Goal: Task Accomplishment & Management: Complete application form

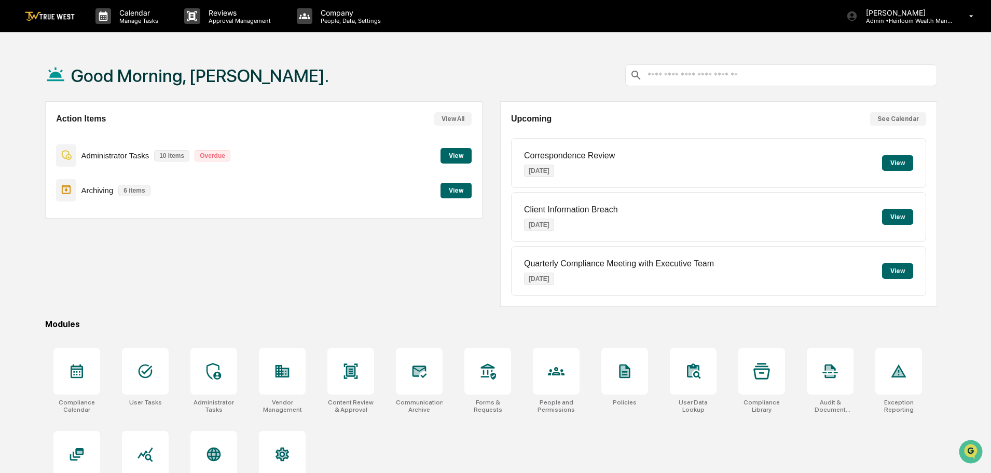
click at [454, 157] on button "View" at bounding box center [455, 156] width 31 height 16
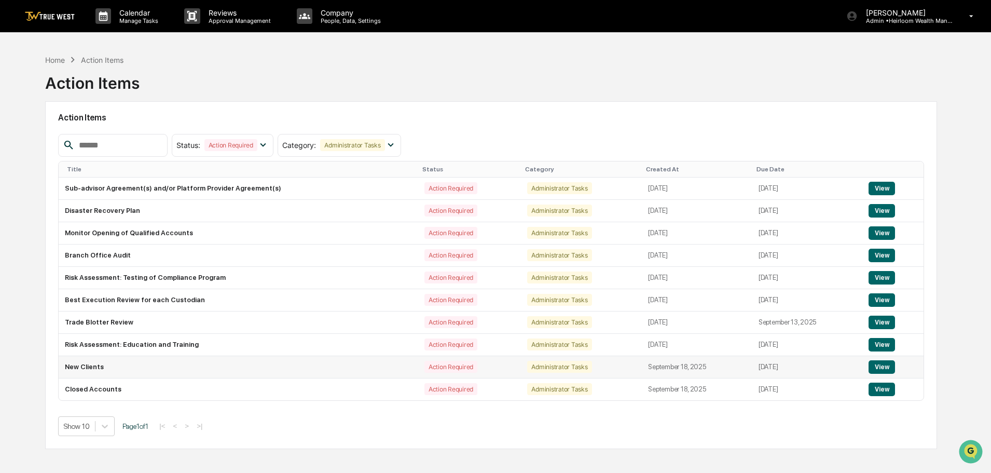
click at [880, 364] on button "View" at bounding box center [881, 366] width 26 height 13
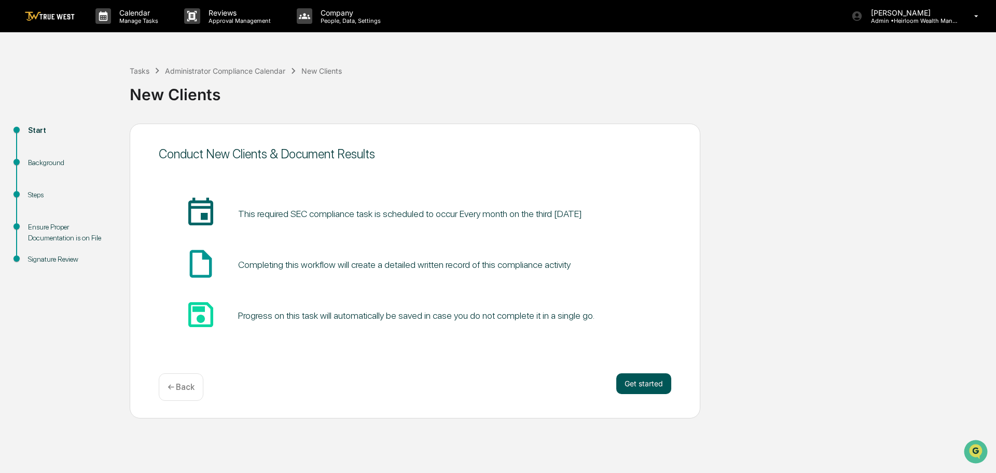
click at [638, 381] on button "Get started" at bounding box center [643, 383] width 55 height 21
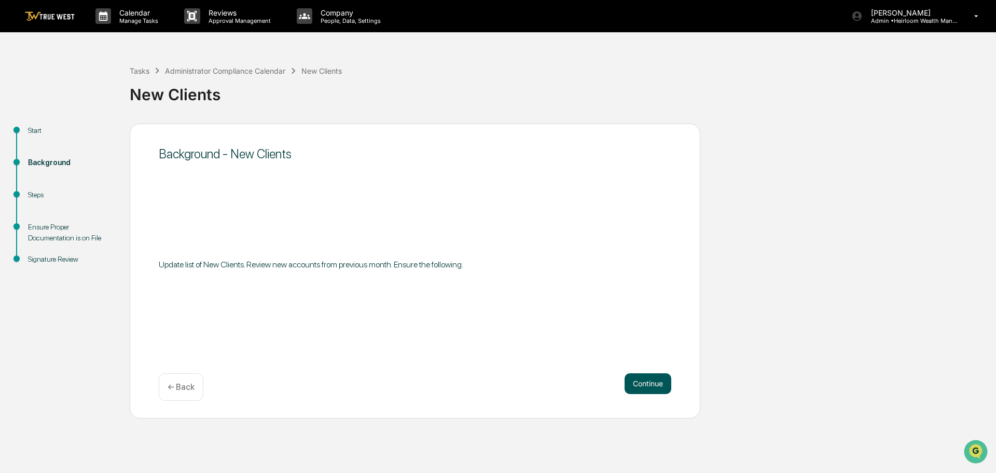
click at [647, 382] on button "Continue" at bounding box center [647, 383] width 47 height 21
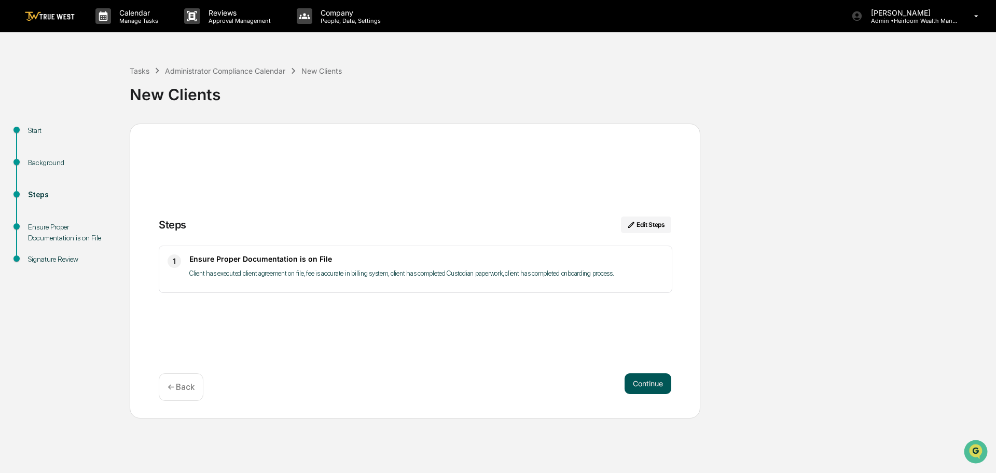
click at [652, 382] on button "Continue" at bounding box center [647, 383] width 47 height 21
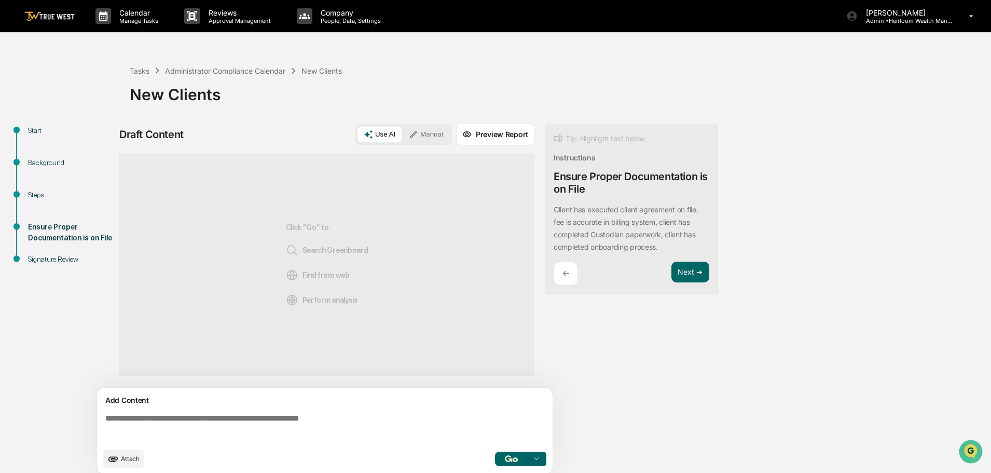
click at [422, 132] on button "Manual" at bounding box center [425, 135] width 47 height 16
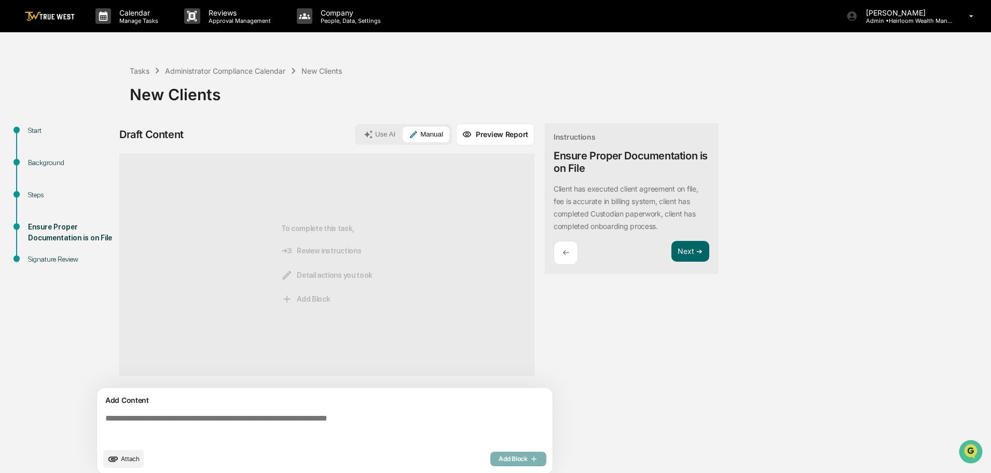
click at [144, 423] on textarea at bounding box center [326, 427] width 451 height 37
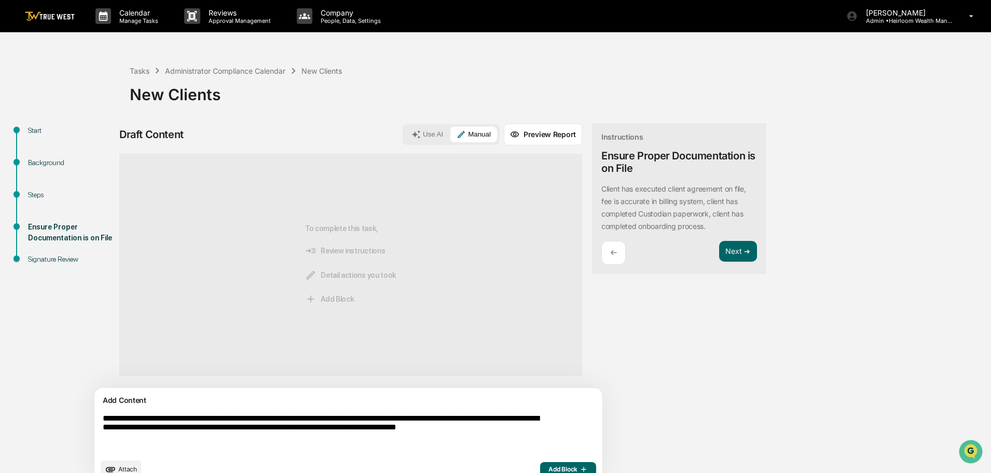
click at [486, 426] on textarea "**********" at bounding box center [324, 433] width 451 height 48
click at [493, 429] on textarea "**********" at bounding box center [324, 433] width 451 height 48
click at [505, 435] on textarea "**********" at bounding box center [324, 433] width 451 height 48
drag, startPoint x: 505, startPoint y: 435, endPoint x: 485, endPoint y: 426, distance: 22.1
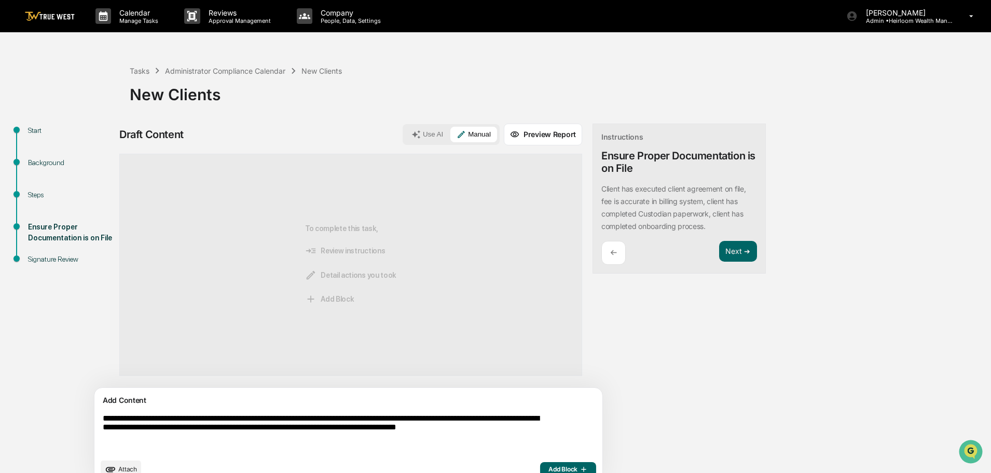
click at [485, 426] on textarea "**********" at bounding box center [324, 433] width 451 height 48
click at [485, 427] on textarea "**********" at bounding box center [324, 433] width 451 height 48
click at [193, 438] on textarea "**********" at bounding box center [324, 433] width 451 height 48
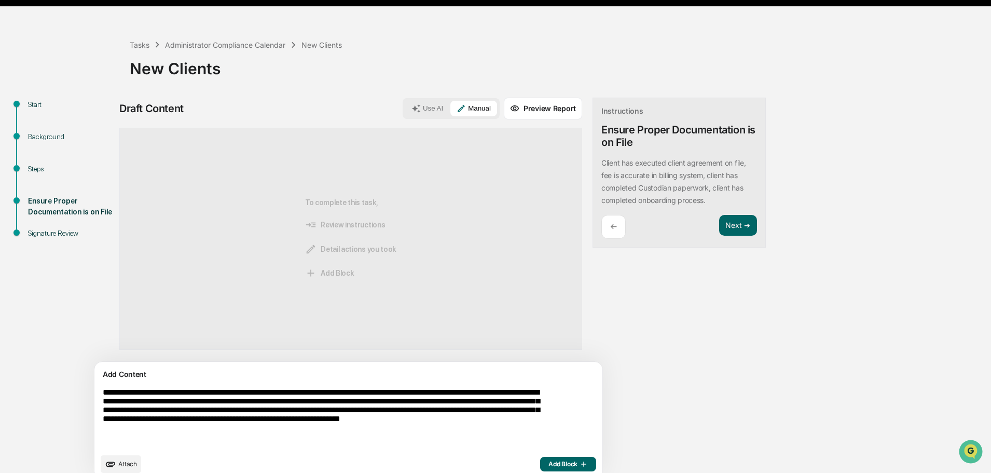
scroll to position [39, 0]
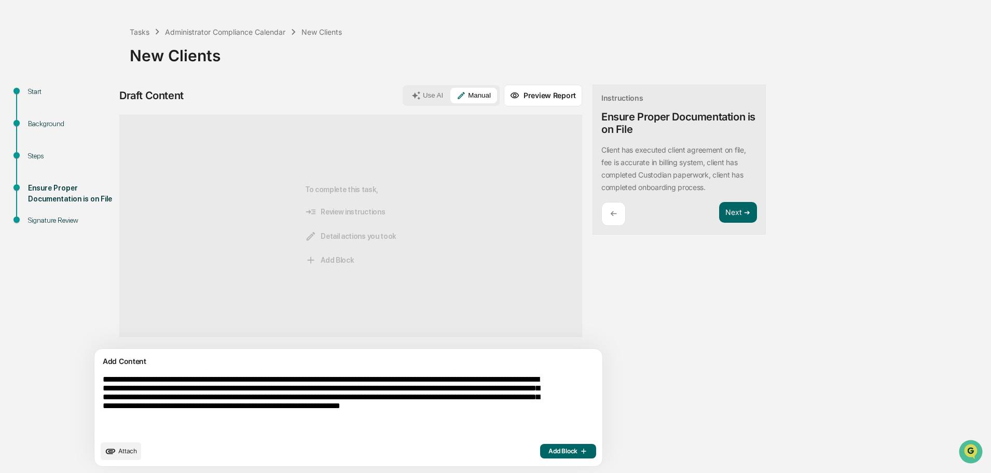
type textarea "**********"
click at [548, 447] on span "Add Block" at bounding box center [567, 451] width 39 height 8
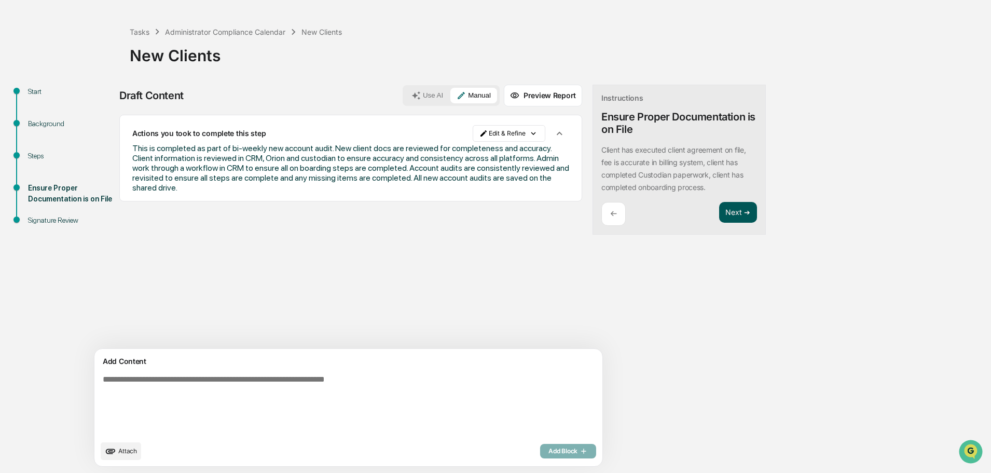
click at [719, 212] on button "Next ➔" at bounding box center [738, 212] width 38 height 21
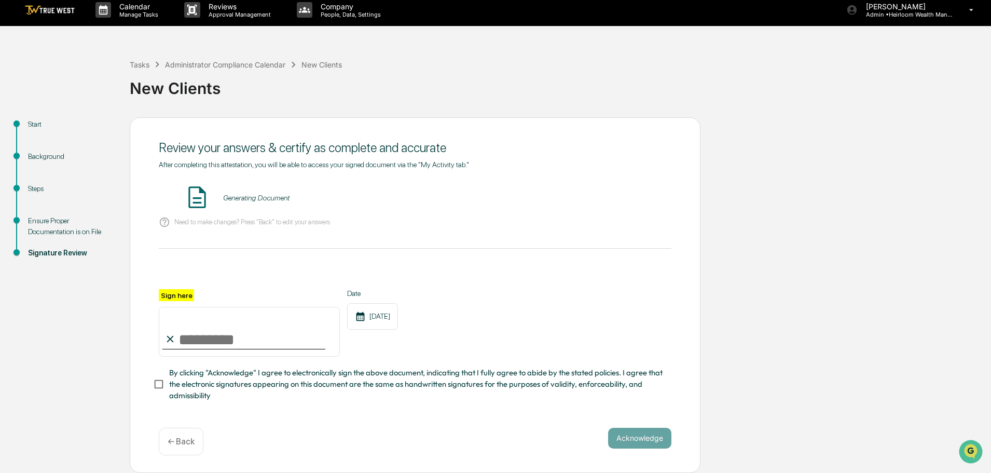
scroll to position [0, 0]
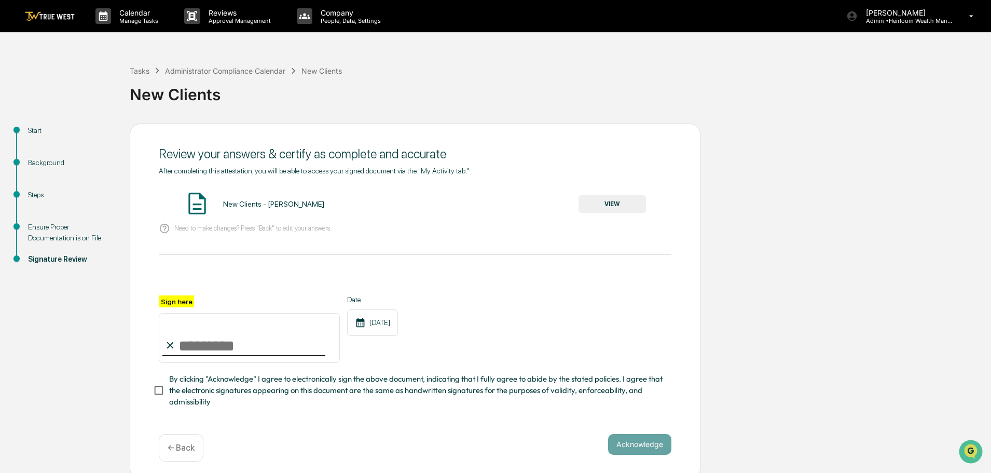
click at [610, 204] on button "VIEW" at bounding box center [611, 204] width 67 height 18
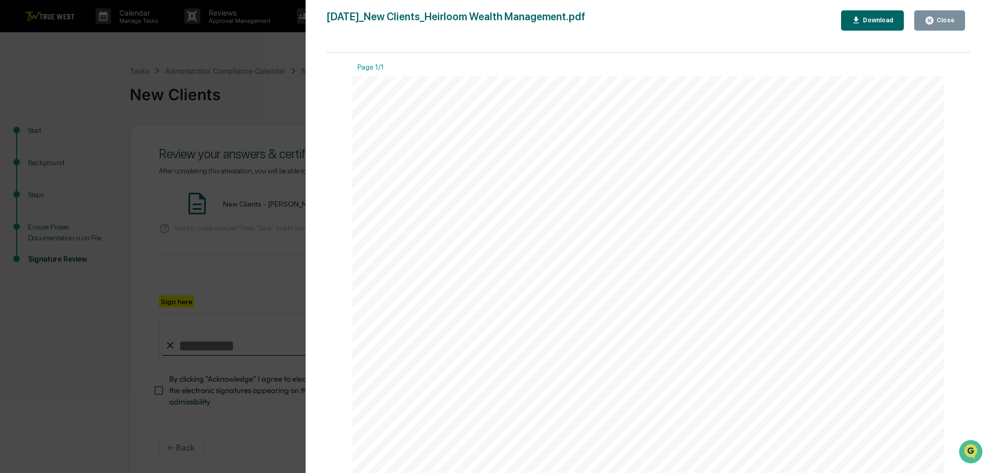
click at [941, 21] on div "Close" at bounding box center [944, 20] width 20 height 7
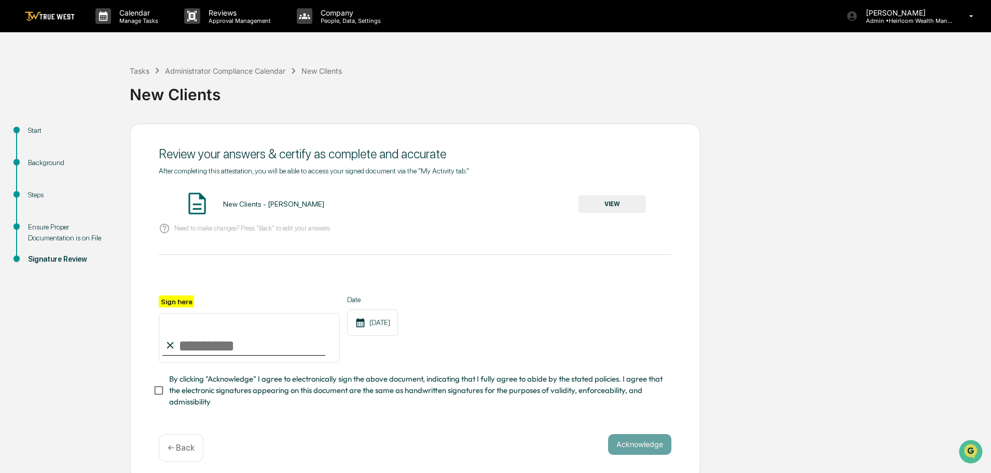
drag, startPoint x: 270, startPoint y: 349, endPoint x: 263, endPoint y: 353, distance: 7.2
click at [270, 349] on input "Sign here" at bounding box center [249, 338] width 181 height 50
type input "**********"
click at [642, 444] on button "Acknowledge" at bounding box center [639, 444] width 63 height 21
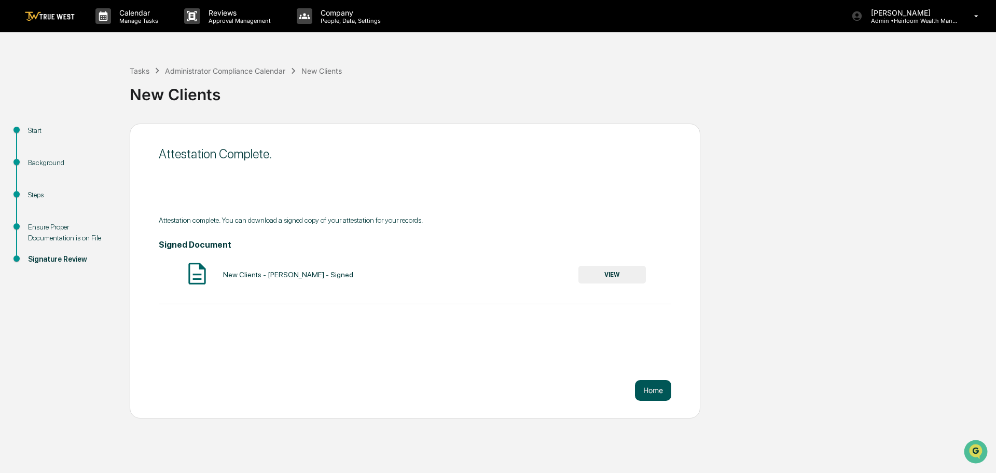
click at [653, 390] on button "Home" at bounding box center [653, 390] width 36 height 21
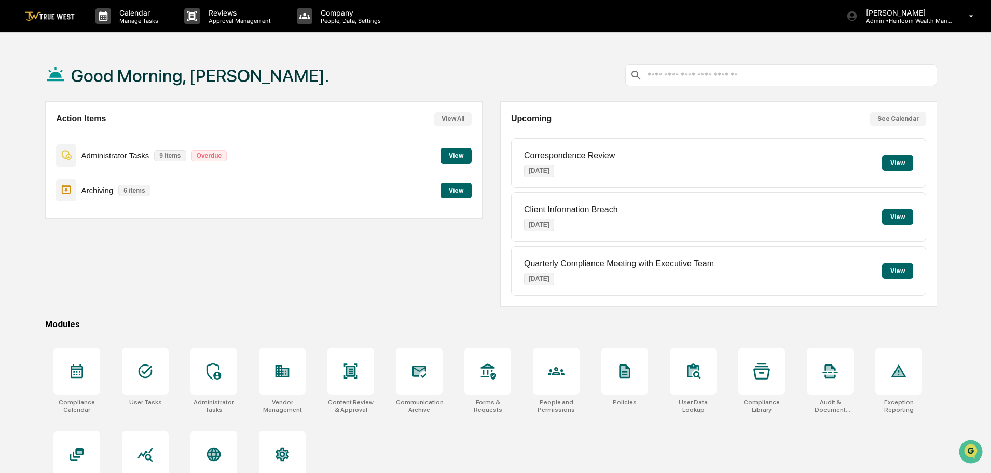
click at [459, 158] on button "View" at bounding box center [455, 156] width 31 height 16
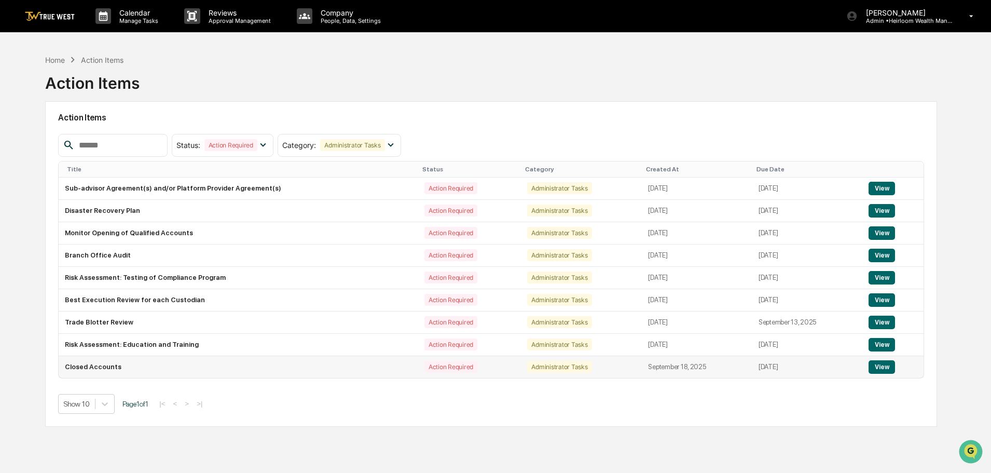
click at [879, 369] on button "View" at bounding box center [881, 366] width 26 height 13
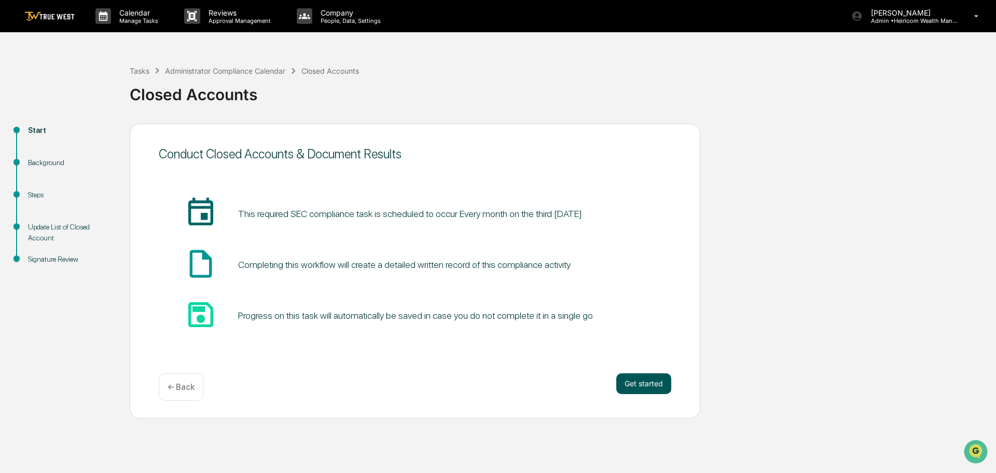
click at [644, 386] on button "Get started" at bounding box center [643, 383] width 55 height 21
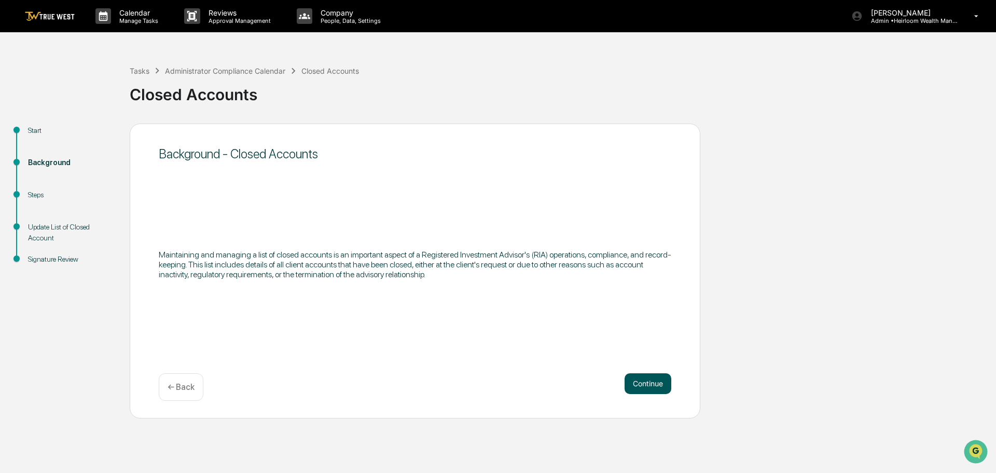
click at [641, 384] on button "Continue" at bounding box center [647, 383] width 47 height 21
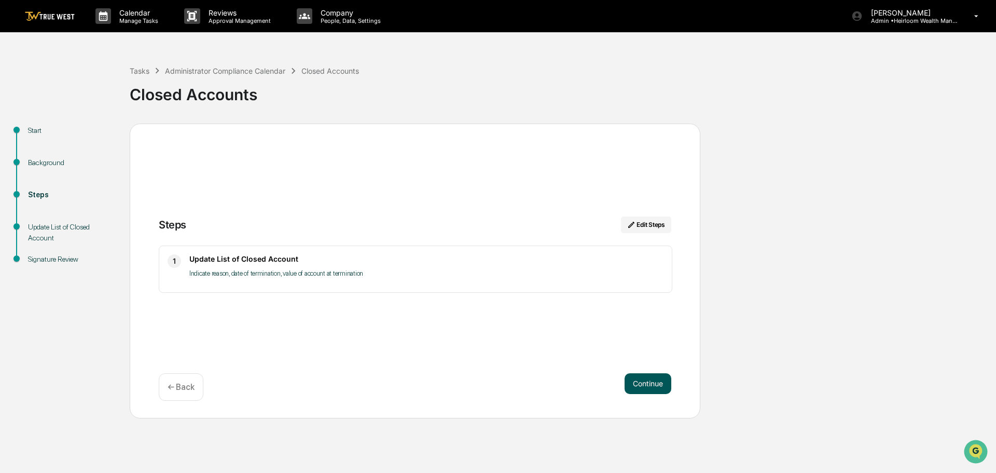
click at [649, 384] on button "Continue" at bounding box center [647, 383] width 47 height 21
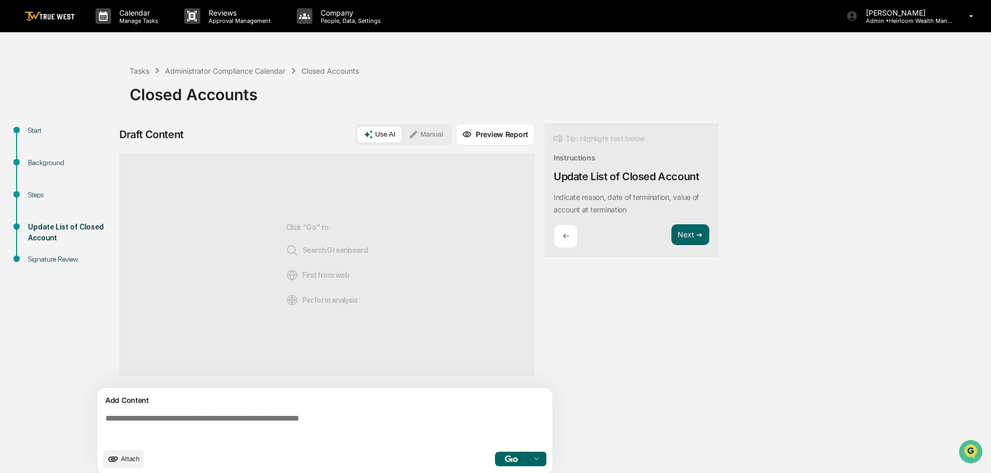
click at [426, 134] on button "Manual" at bounding box center [425, 135] width 47 height 16
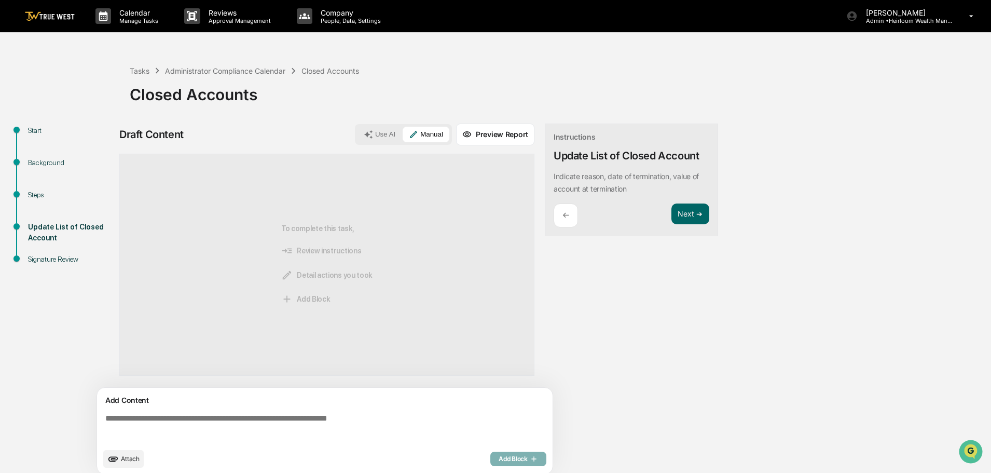
click at [138, 415] on textarea at bounding box center [326, 427] width 451 height 37
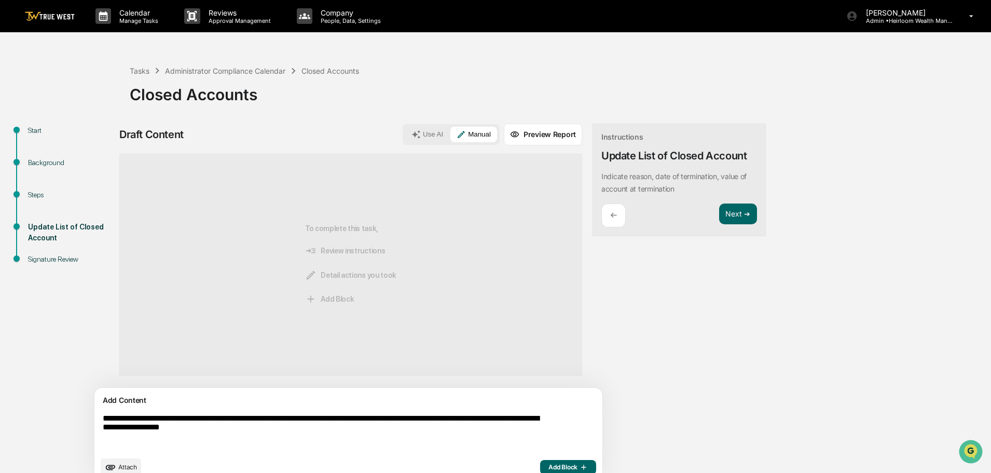
click at [210, 428] on textarea "**********" at bounding box center [324, 432] width 451 height 46
click at [294, 429] on textarea "**********" at bounding box center [324, 432] width 451 height 46
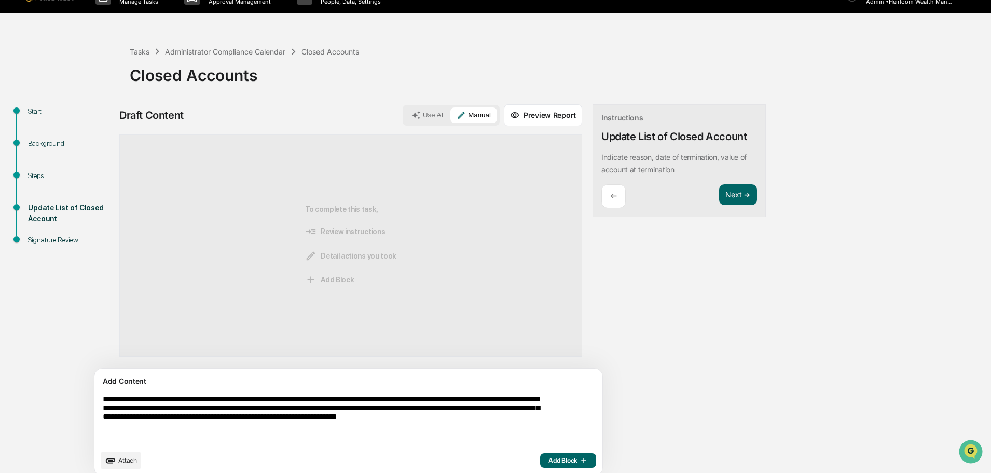
scroll to position [29, 0]
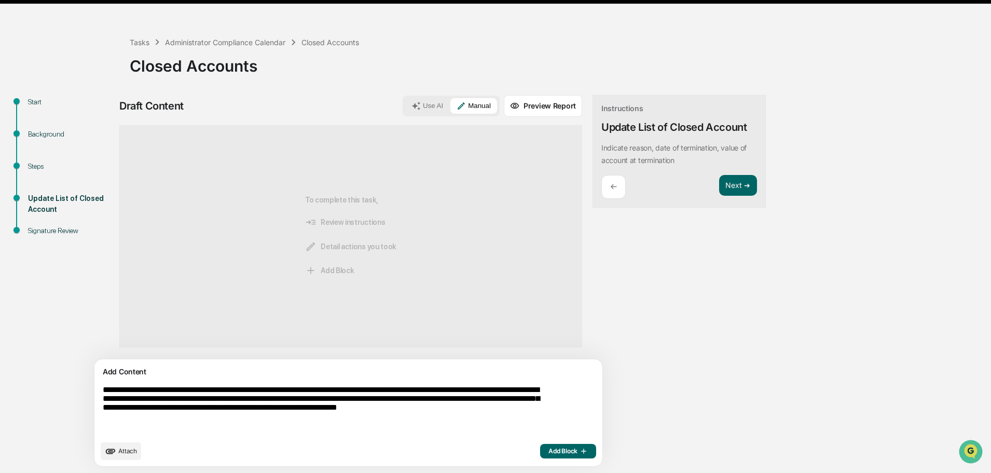
type textarea "**********"
click at [548, 450] on span "Add Block" at bounding box center [567, 451] width 39 height 8
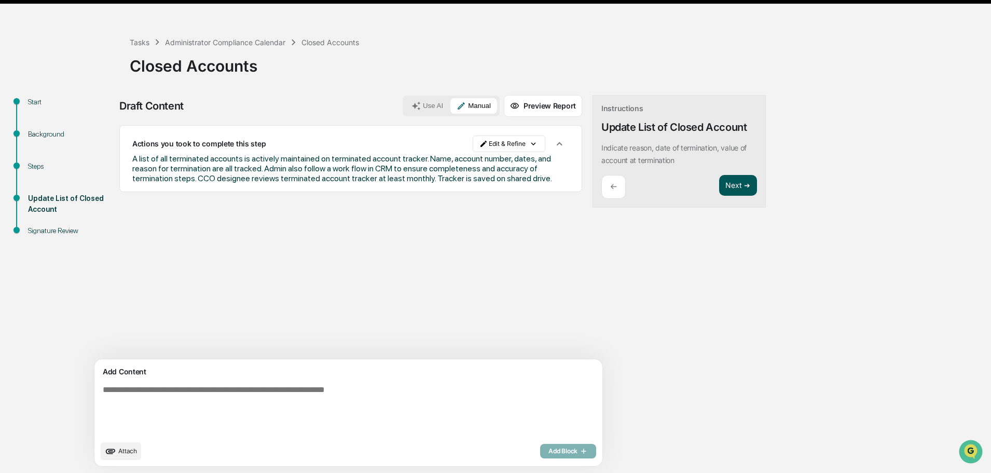
click at [719, 182] on button "Next ➔" at bounding box center [738, 185] width 38 height 21
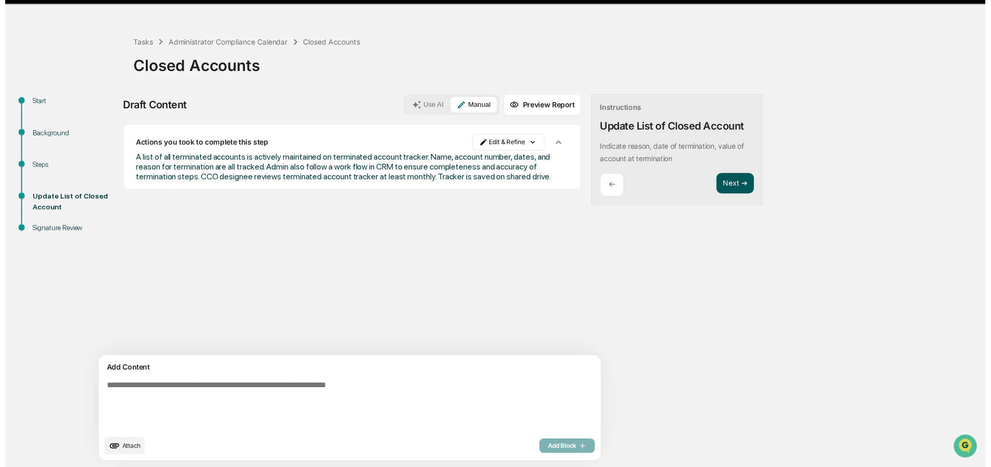
scroll to position [9, 0]
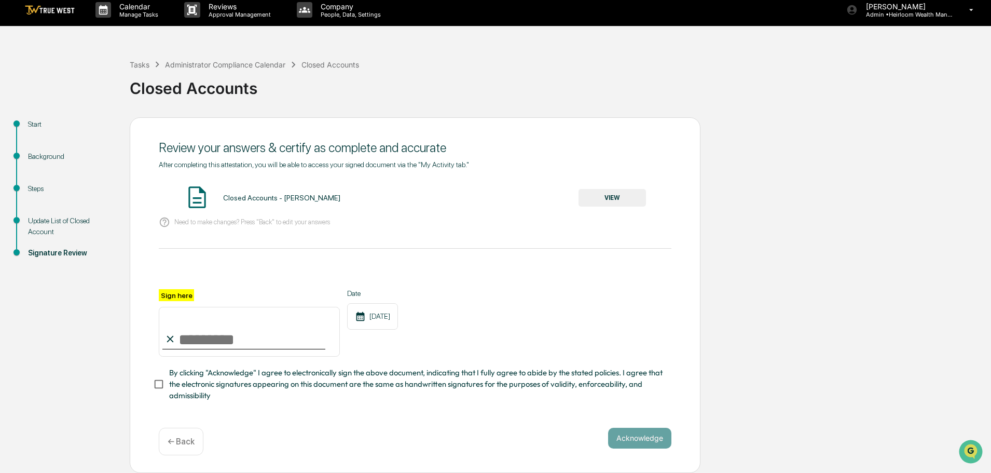
click at [606, 192] on button "VIEW" at bounding box center [611, 198] width 67 height 18
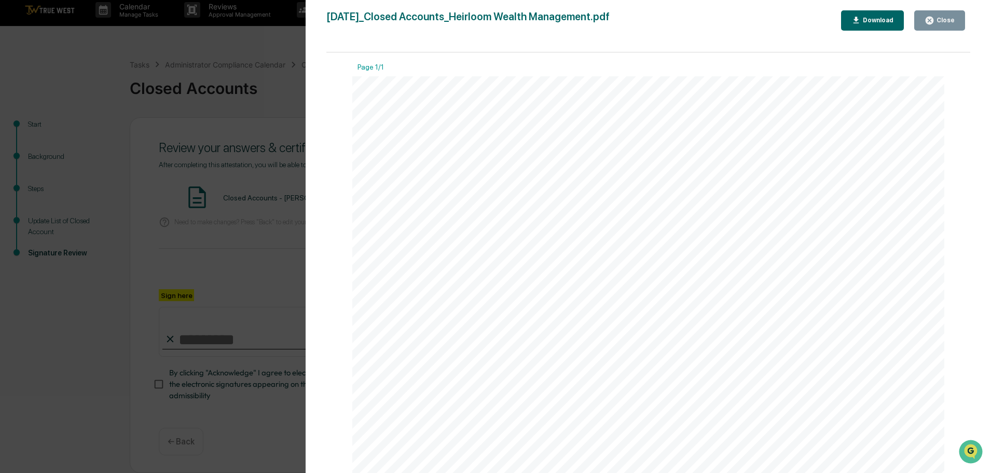
click at [946, 22] on div "Close" at bounding box center [944, 20] width 20 height 7
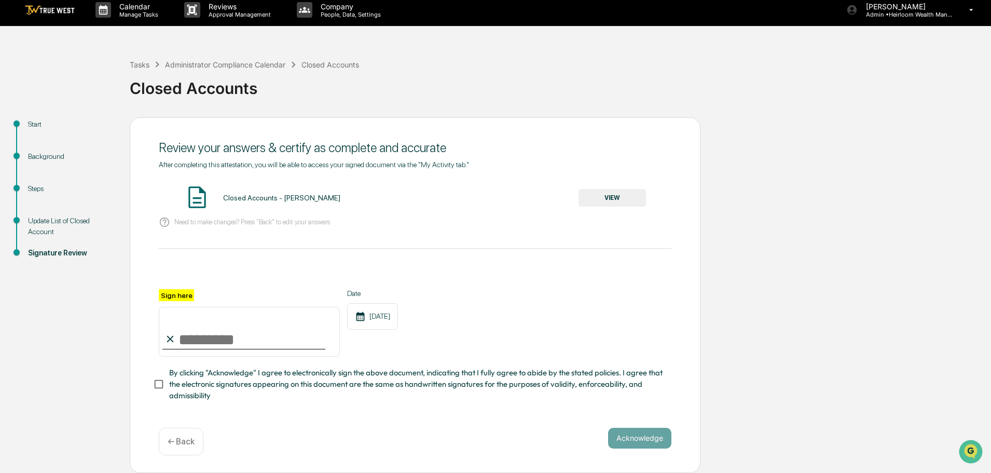
click at [241, 338] on input "Sign here" at bounding box center [249, 332] width 181 height 50
type input "**********"
click at [646, 439] on button "Acknowledge" at bounding box center [639, 437] width 63 height 21
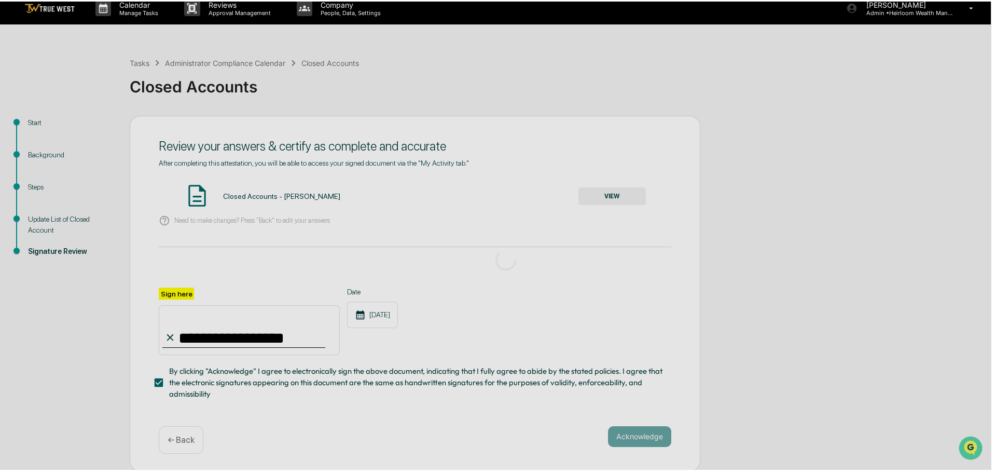
scroll to position [0, 0]
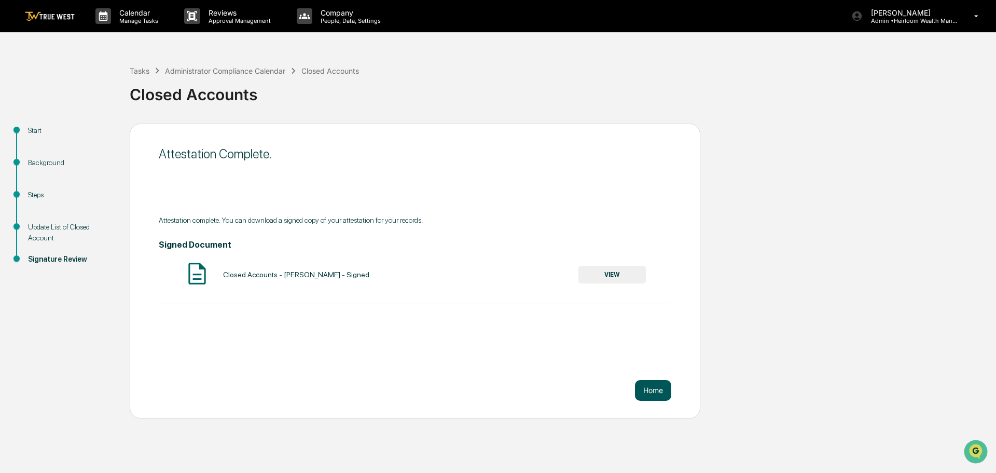
click at [653, 389] on button "Home" at bounding box center [653, 390] width 36 height 21
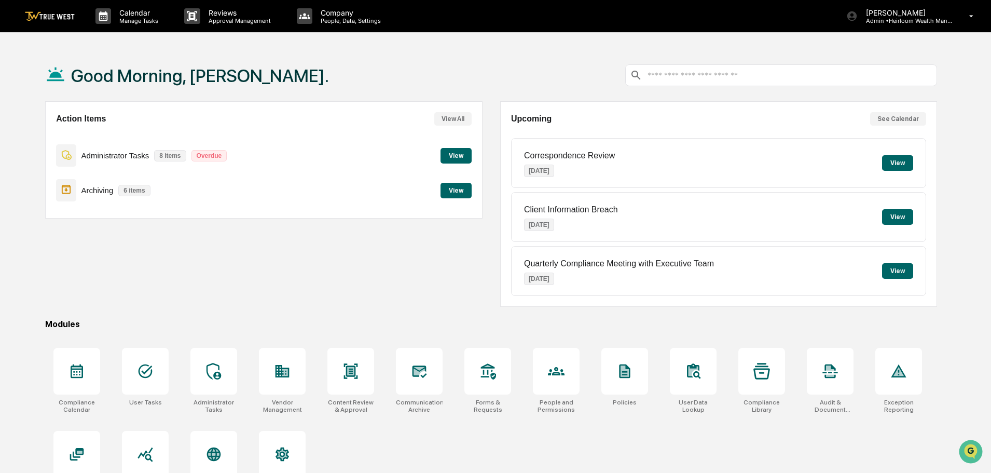
click at [461, 157] on button "View" at bounding box center [455, 156] width 31 height 16
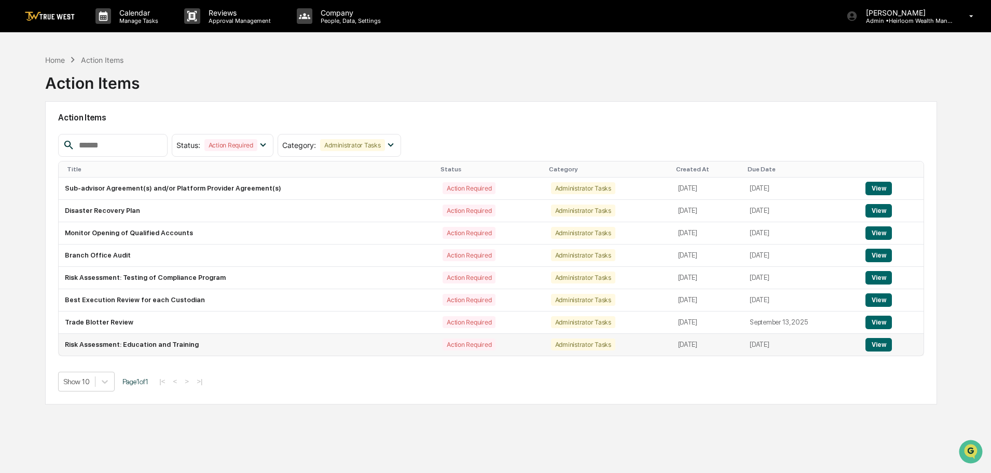
click at [882, 344] on button "View" at bounding box center [878, 344] width 26 height 13
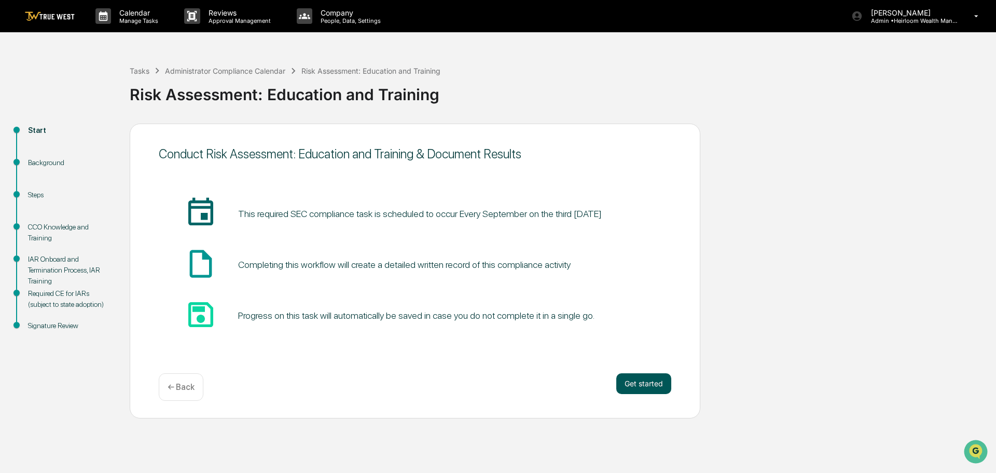
click at [647, 384] on button "Get started" at bounding box center [643, 383] width 55 height 21
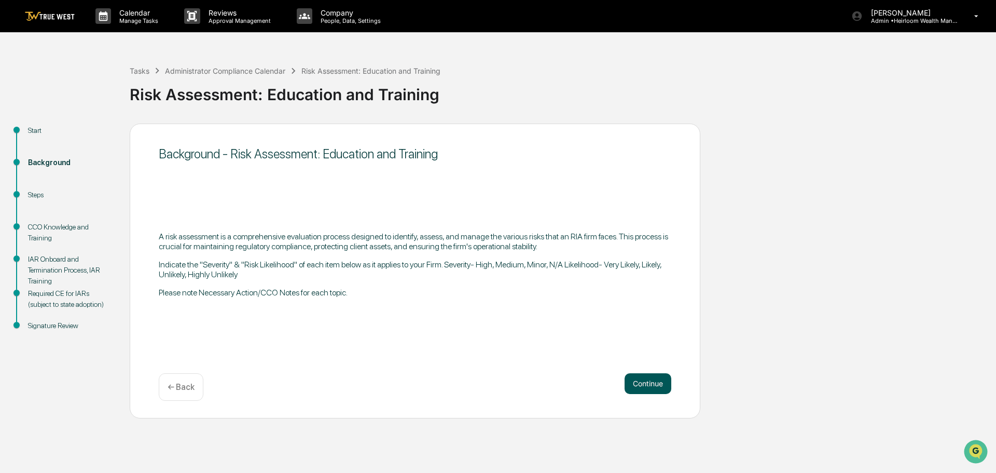
click at [644, 380] on button "Continue" at bounding box center [647, 383] width 47 height 21
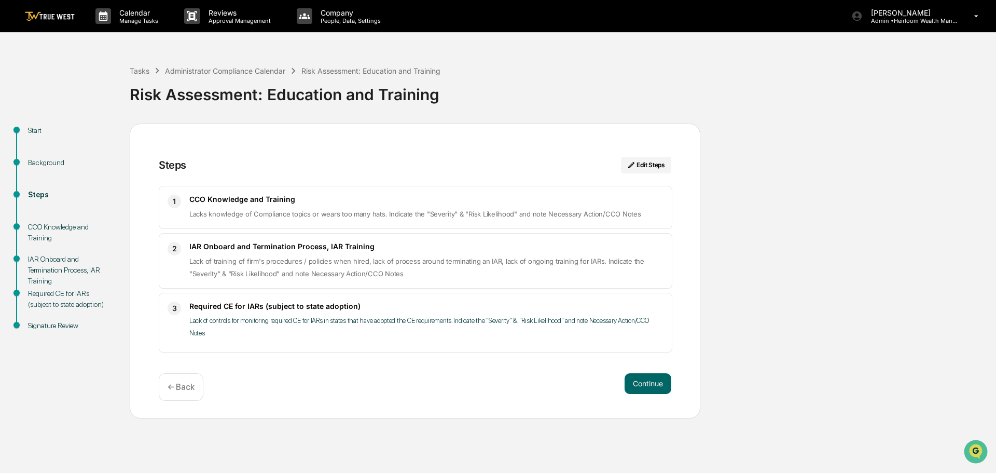
click at [49, 17] on img at bounding box center [50, 16] width 50 height 10
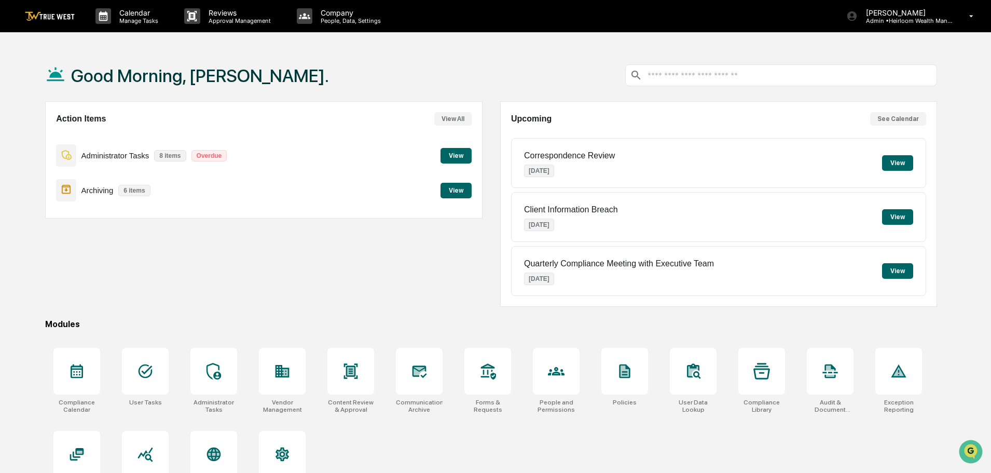
click at [458, 189] on button "View" at bounding box center [455, 191] width 31 height 16
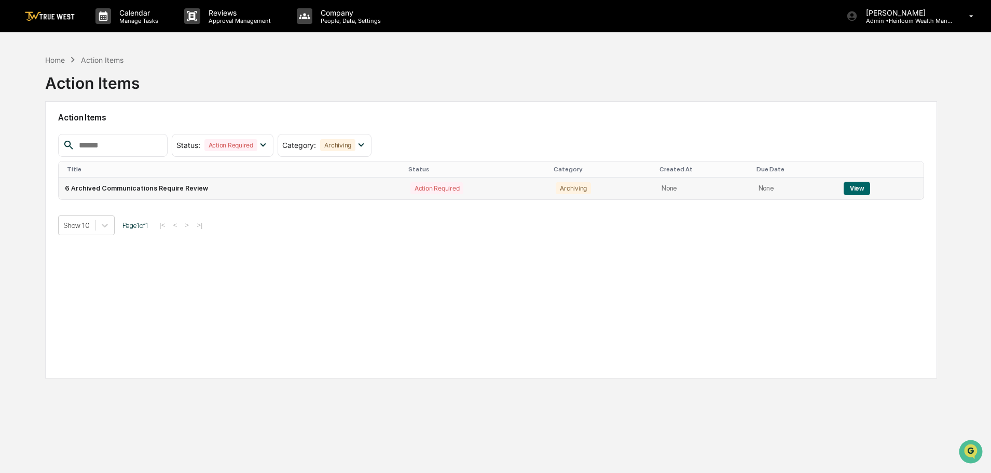
click at [854, 187] on button "View" at bounding box center [856, 188] width 26 height 13
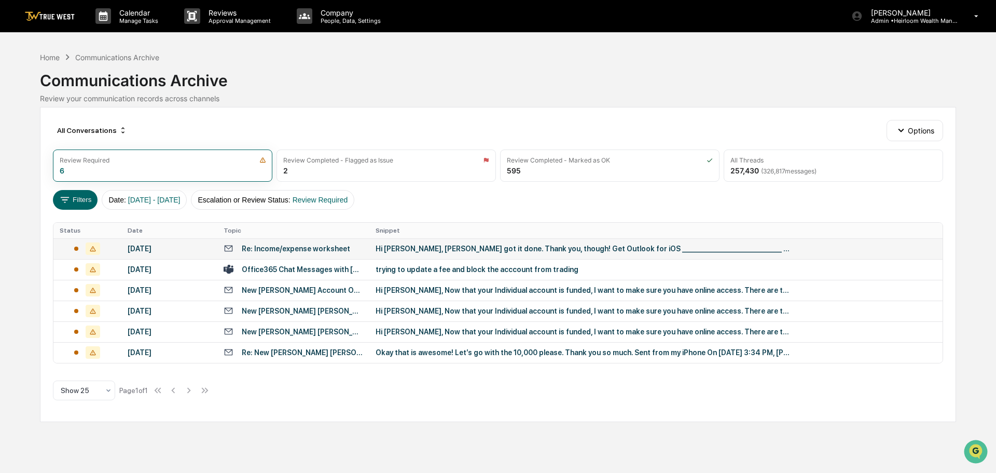
click at [290, 247] on div "Re: Income/expense worksheet" at bounding box center [296, 248] width 108 height 8
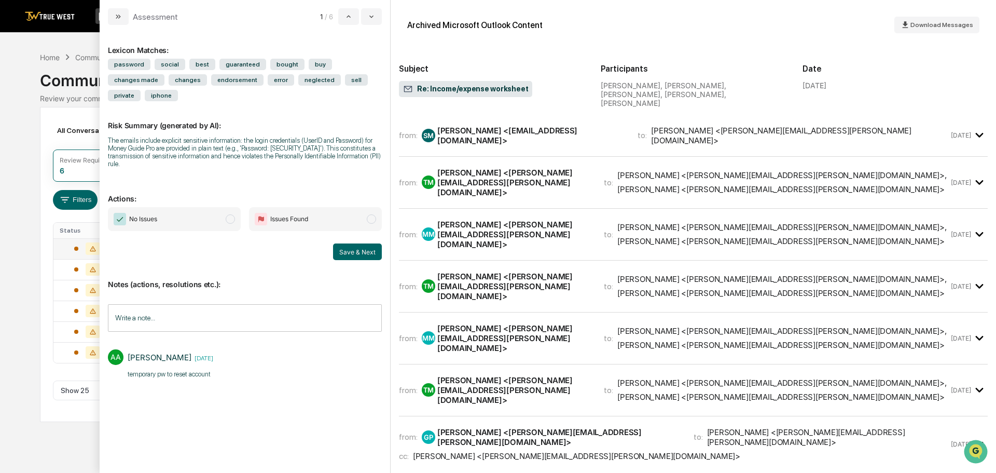
click at [230, 214] on span "modal" at bounding box center [230, 218] width 9 height 9
click at [148, 304] on input "Write a note..." at bounding box center [245, 317] width 274 height 27
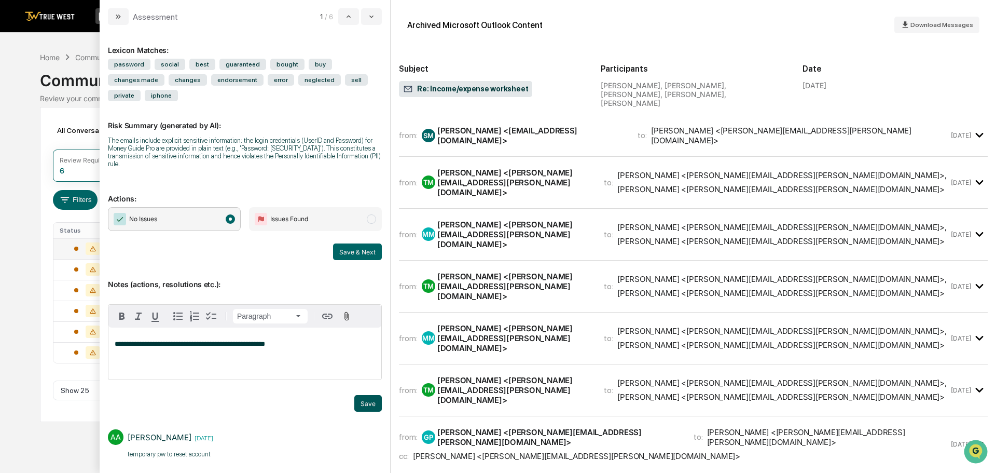
click at [368, 395] on button "Save" at bounding box center [367, 403] width 27 height 17
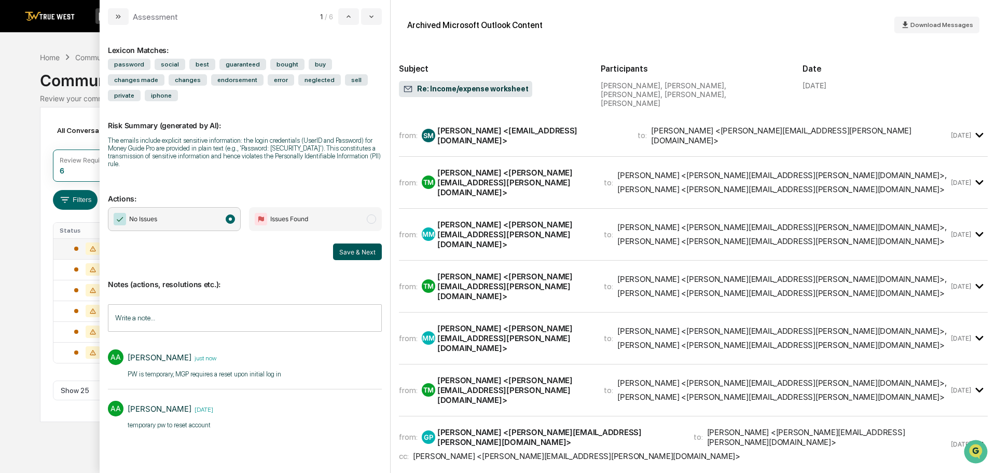
click at [357, 243] on button "Save & Next" at bounding box center [357, 251] width 49 height 17
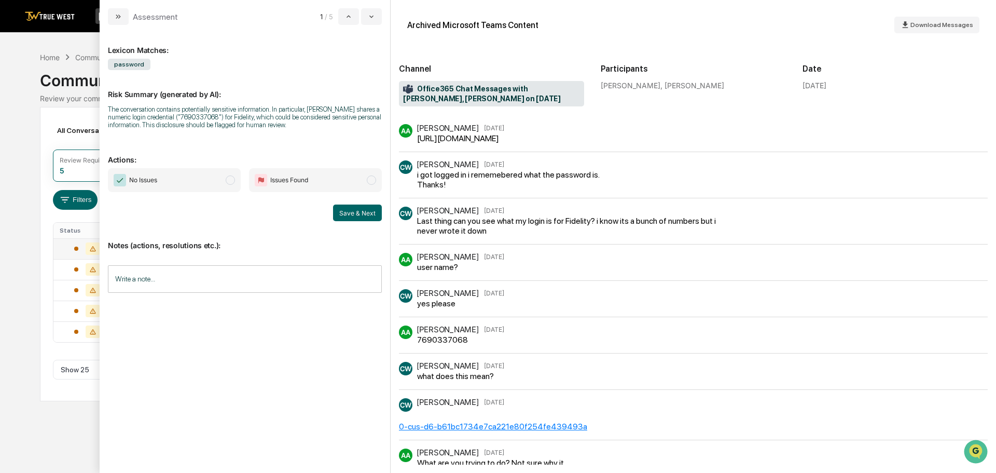
click at [231, 181] on span "modal" at bounding box center [230, 179] width 9 height 9
click at [137, 275] on input "Write a note..." at bounding box center [245, 278] width 274 height 27
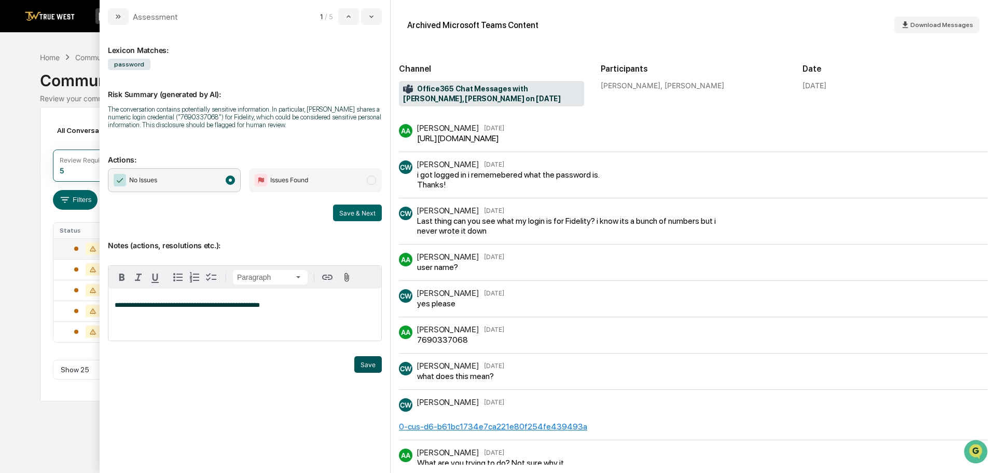
click at [368, 367] on button "Save" at bounding box center [367, 364] width 27 height 17
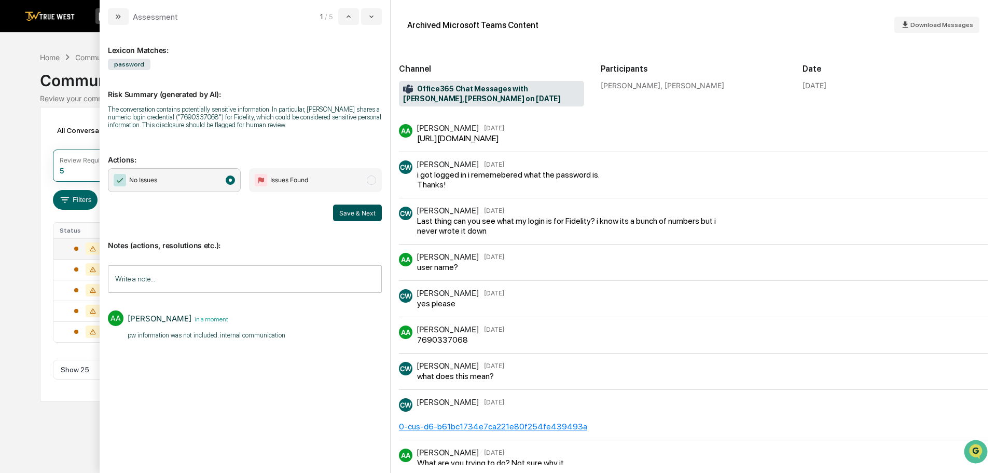
click at [358, 212] on button "Save & Next" at bounding box center [357, 212] width 49 height 17
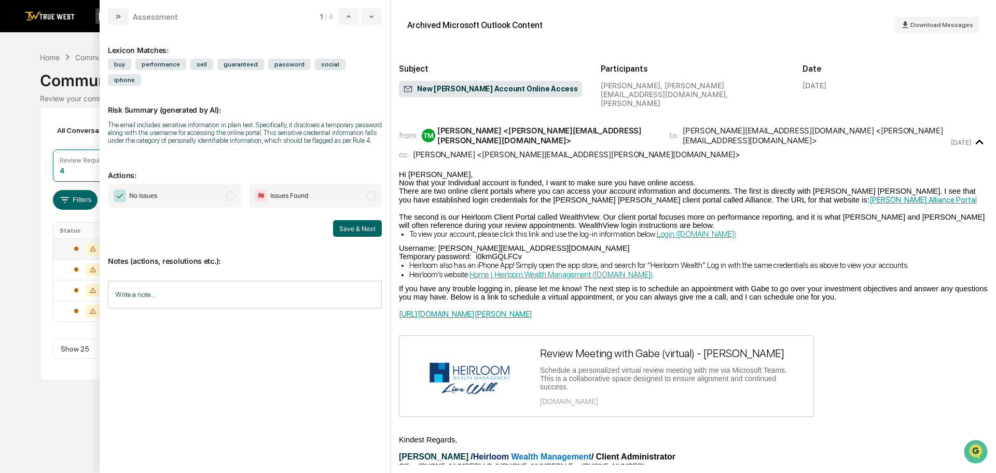
click at [234, 191] on span "modal" at bounding box center [230, 195] width 9 height 9
click at [115, 281] on input "Write a note..." at bounding box center [245, 294] width 274 height 27
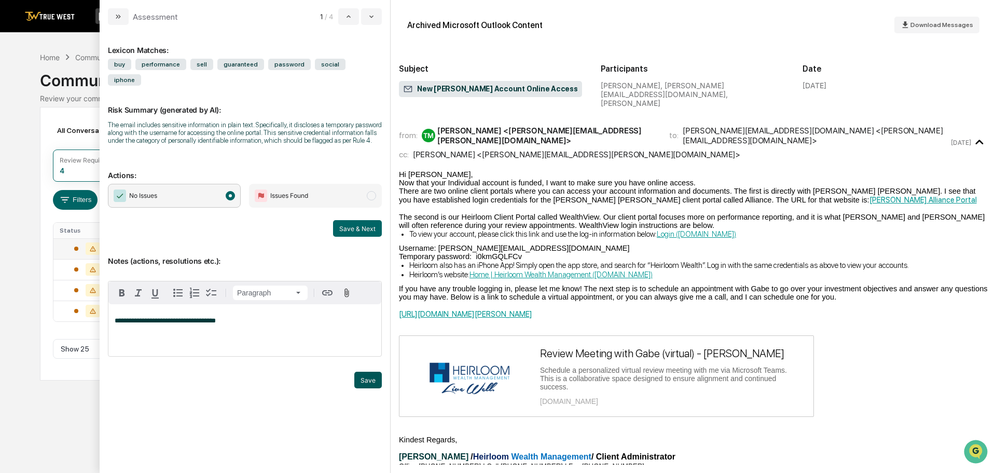
click at [366, 371] on button "Save" at bounding box center [367, 379] width 27 height 17
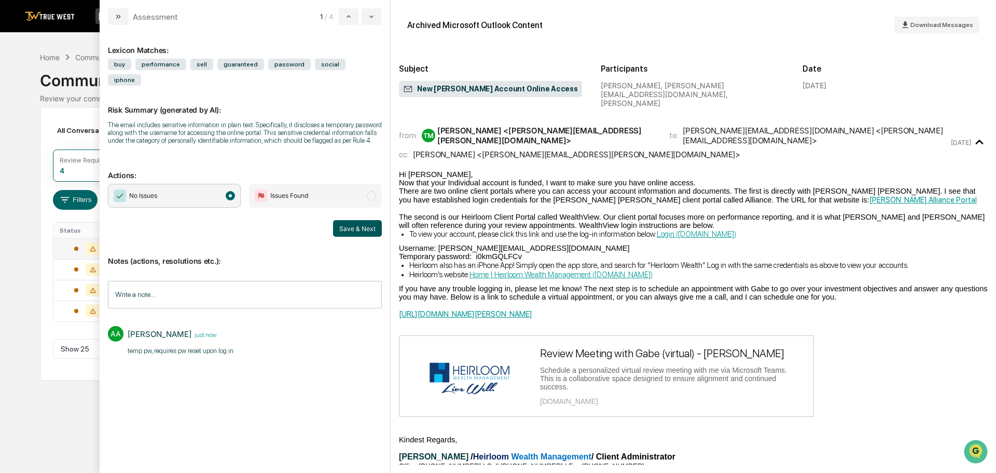
click at [359, 220] on button "Save & Next" at bounding box center [357, 228] width 49 height 17
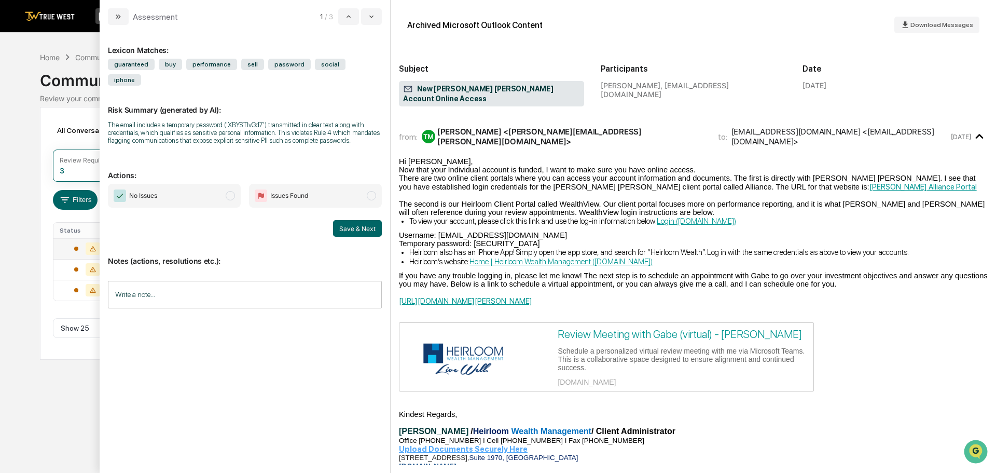
click at [230, 191] on span "modal" at bounding box center [230, 195] width 9 height 9
click at [128, 281] on input "Write a note..." at bounding box center [245, 294] width 274 height 27
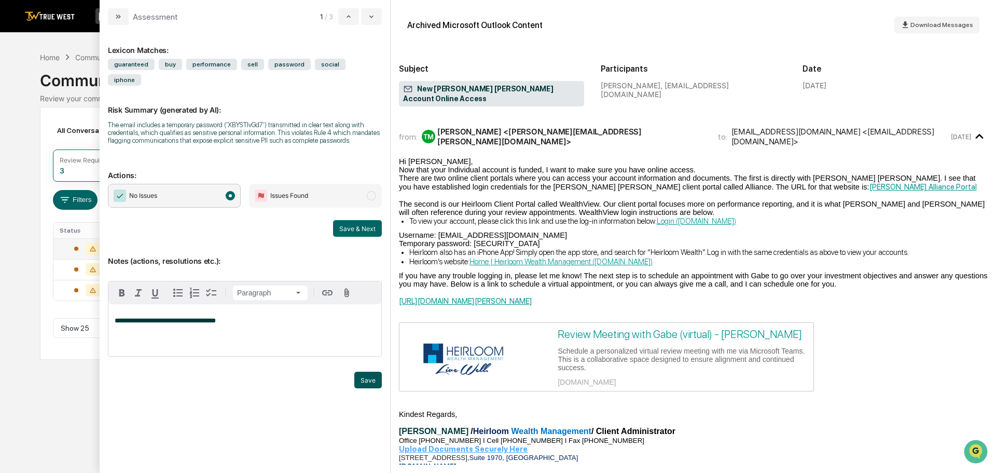
click at [368, 371] on button "Save" at bounding box center [367, 379] width 27 height 17
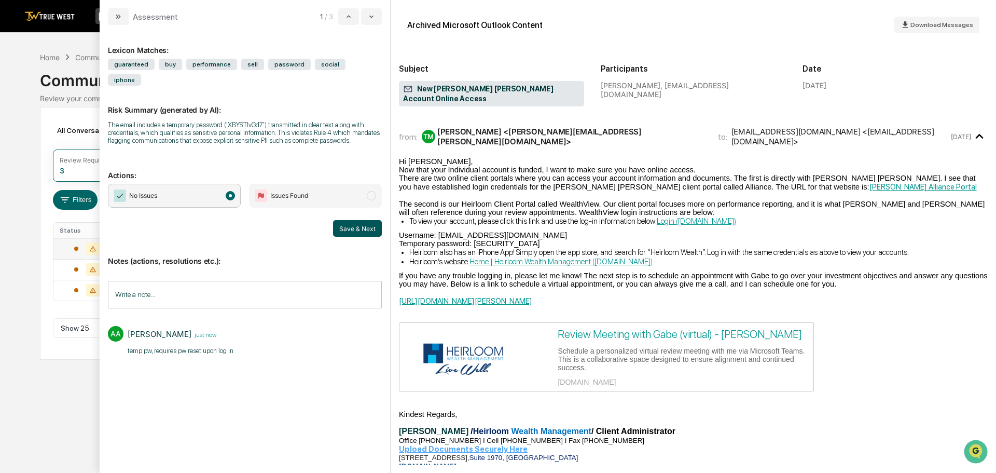
click at [359, 220] on button "Save & Next" at bounding box center [357, 228] width 49 height 17
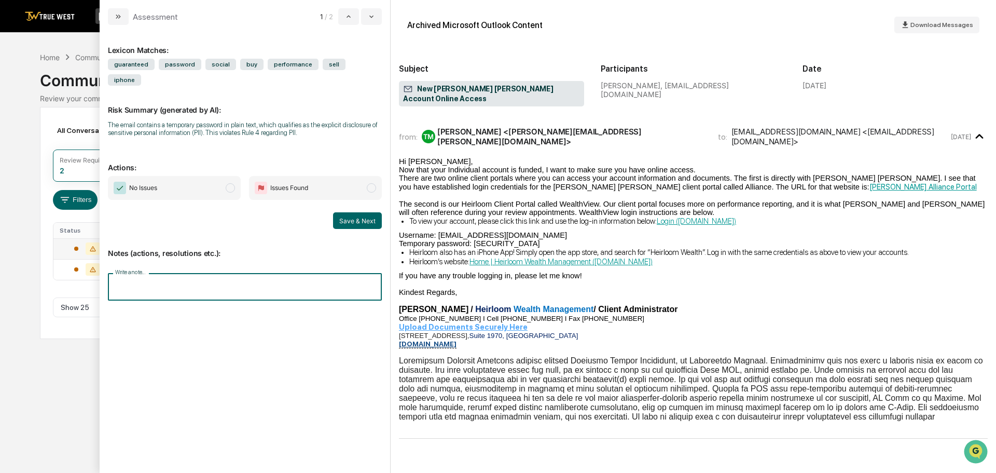
click at [150, 273] on input "Write a note..." at bounding box center [245, 286] width 274 height 27
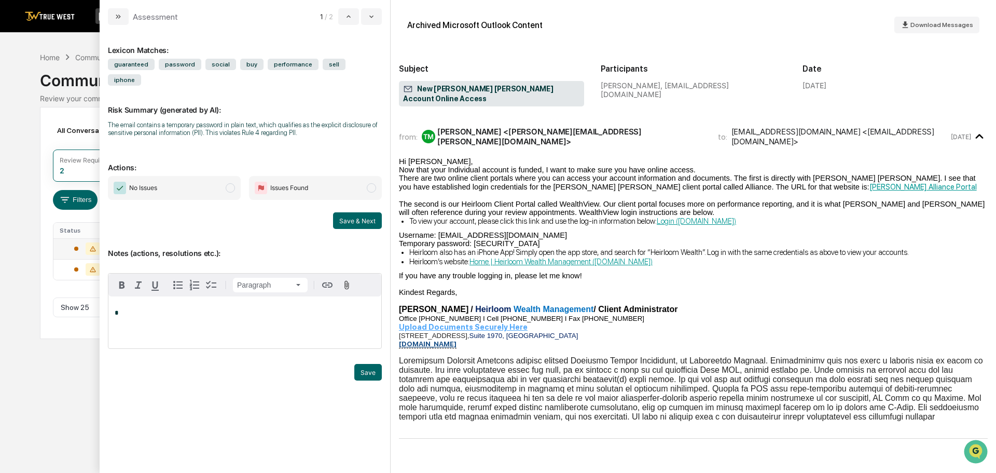
click at [228, 183] on span "modal" at bounding box center [230, 187] width 9 height 9
click at [134, 296] on div "*" at bounding box center [244, 322] width 273 height 52
click at [365, 364] on button "Save" at bounding box center [367, 372] width 27 height 17
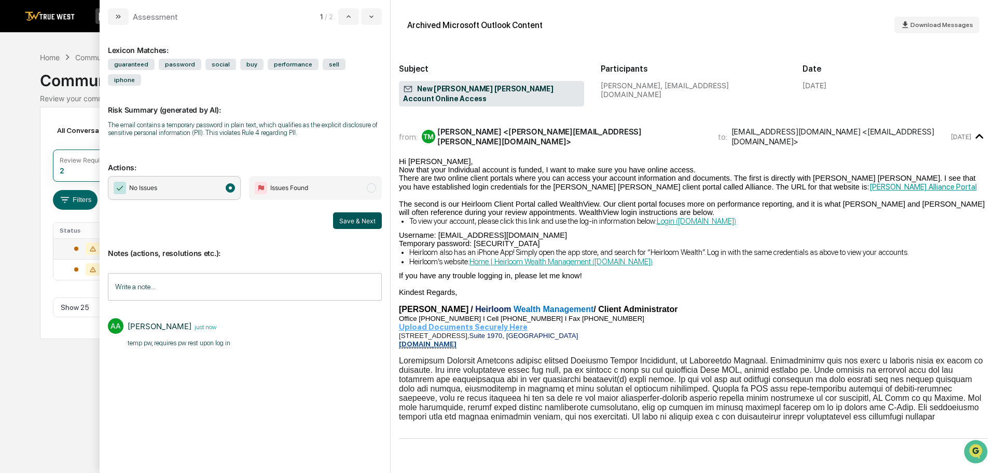
click at [356, 212] on button "Save & Next" at bounding box center [357, 220] width 49 height 17
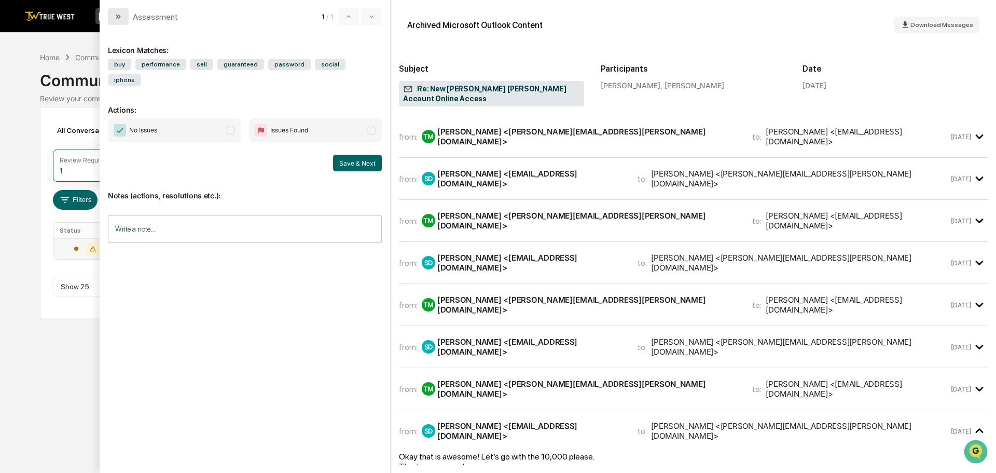
click at [115, 17] on icon "modal" at bounding box center [118, 16] width 8 height 8
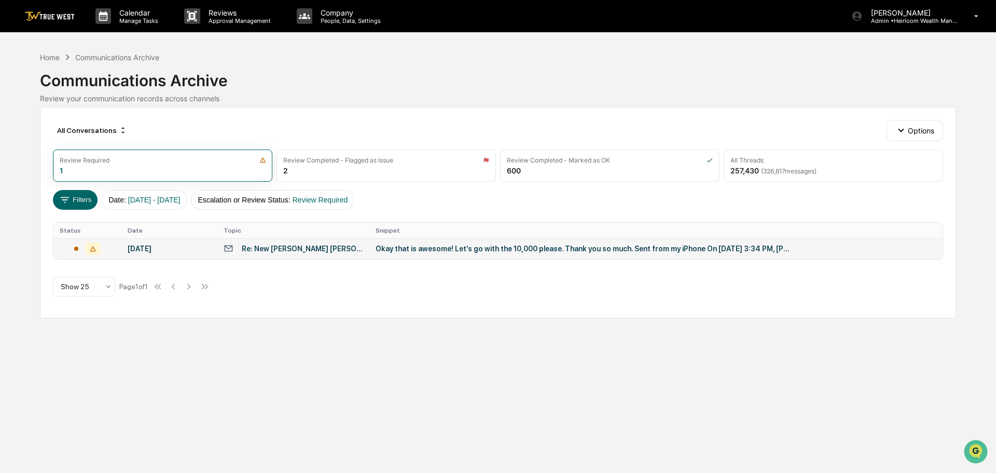
click at [57, 17] on img at bounding box center [50, 16] width 50 height 10
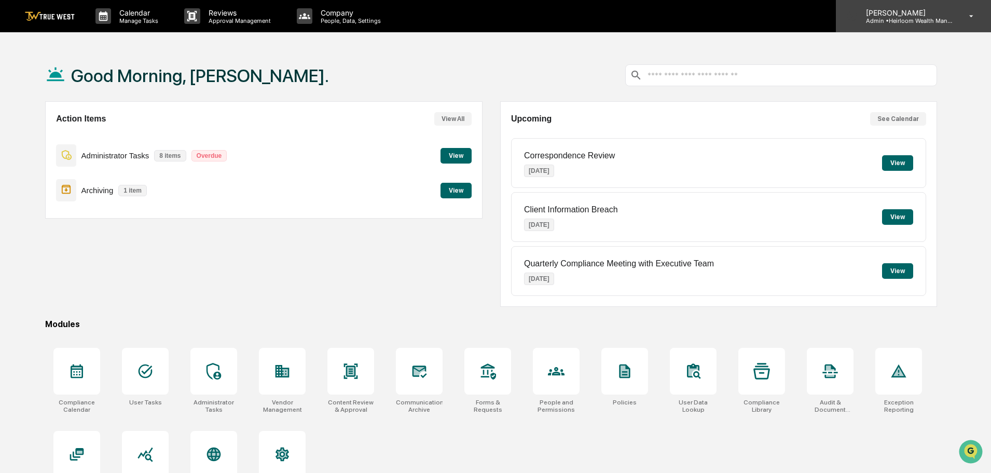
click at [968, 17] on icon at bounding box center [971, 16] width 18 height 10
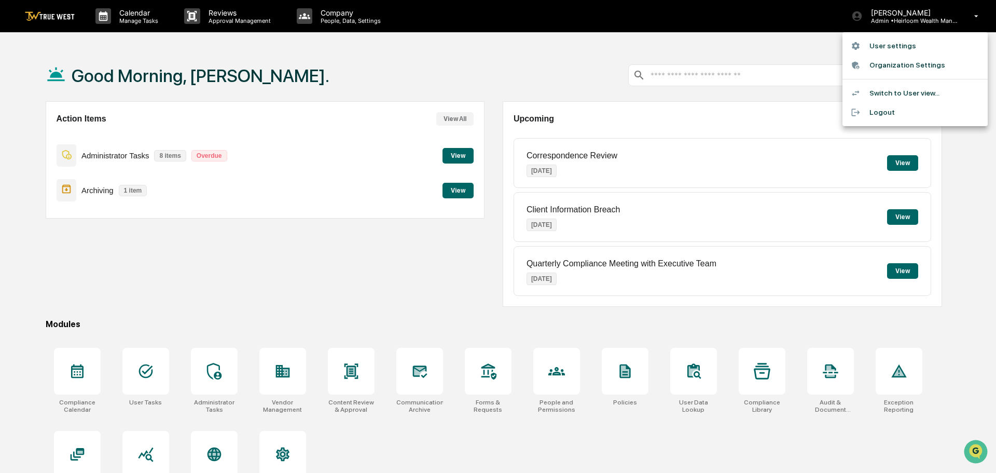
click at [888, 114] on li "Logout" at bounding box center [914, 112] width 145 height 19
